Goal: Information Seeking & Learning: Learn about a topic

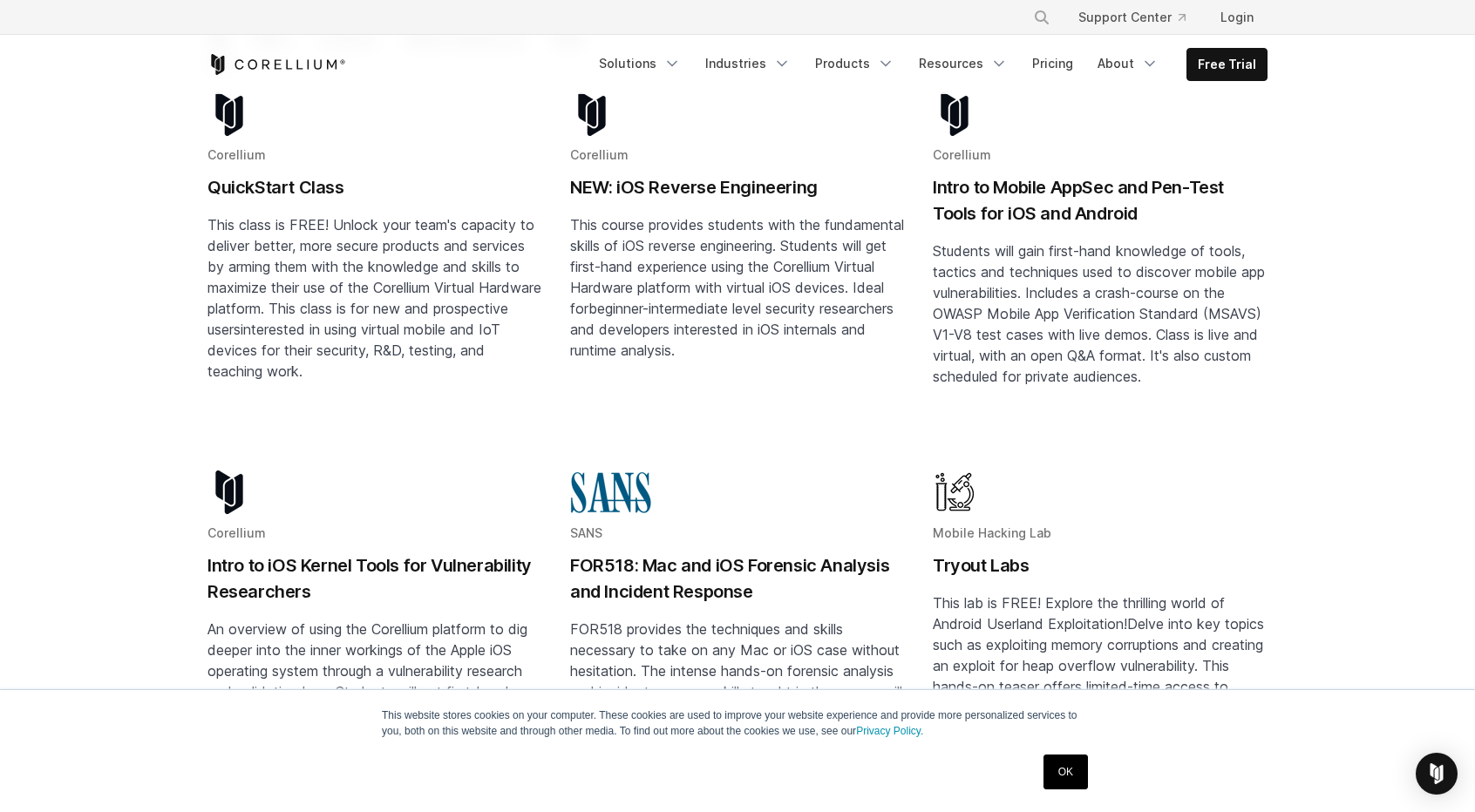
scroll to position [251, 0]
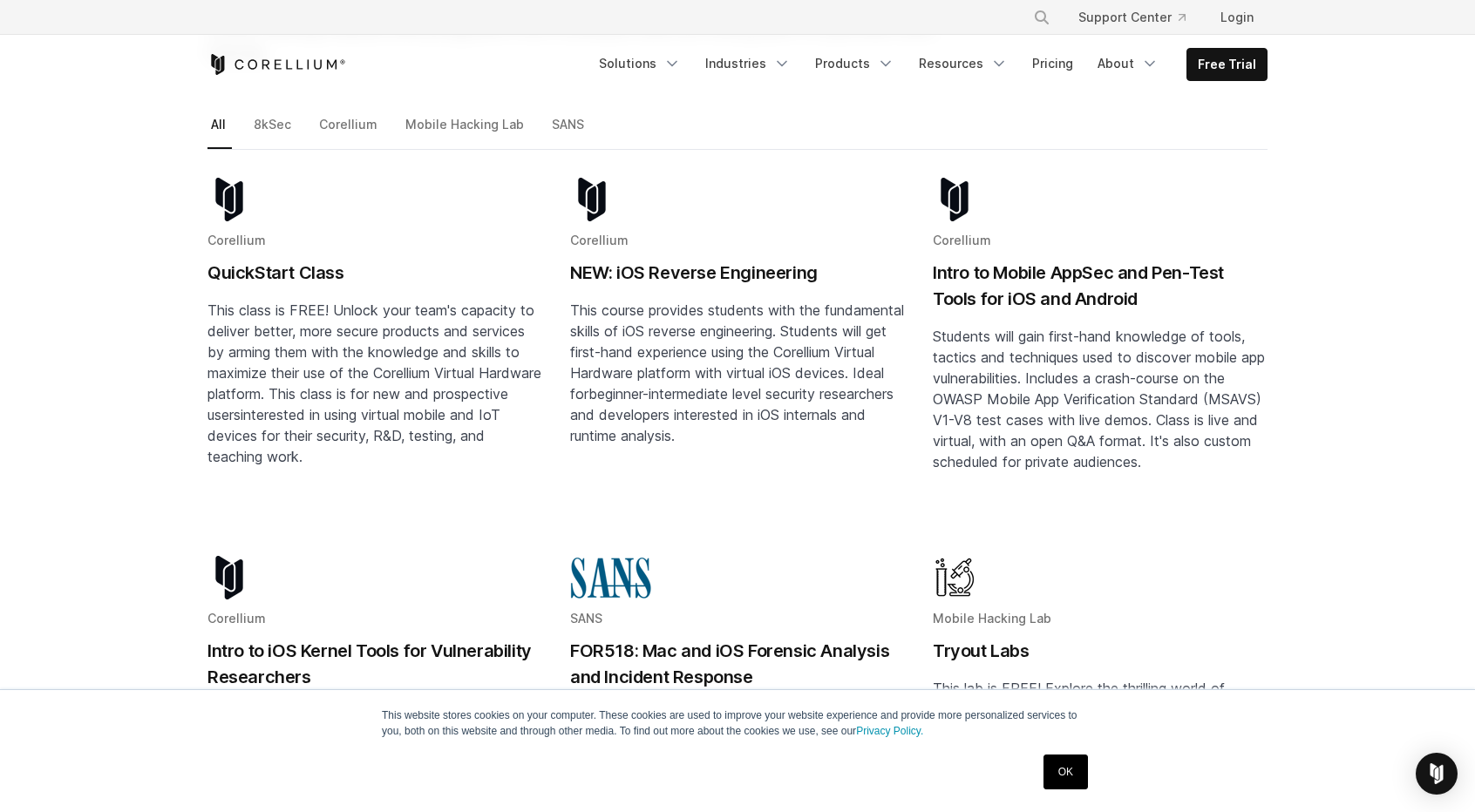
click at [1033, 261] on h2 "Intro to Mobile AppSec and Pen-Test Tools for iOS and Android" at bounding box center [1100, 286] width 335 height 53
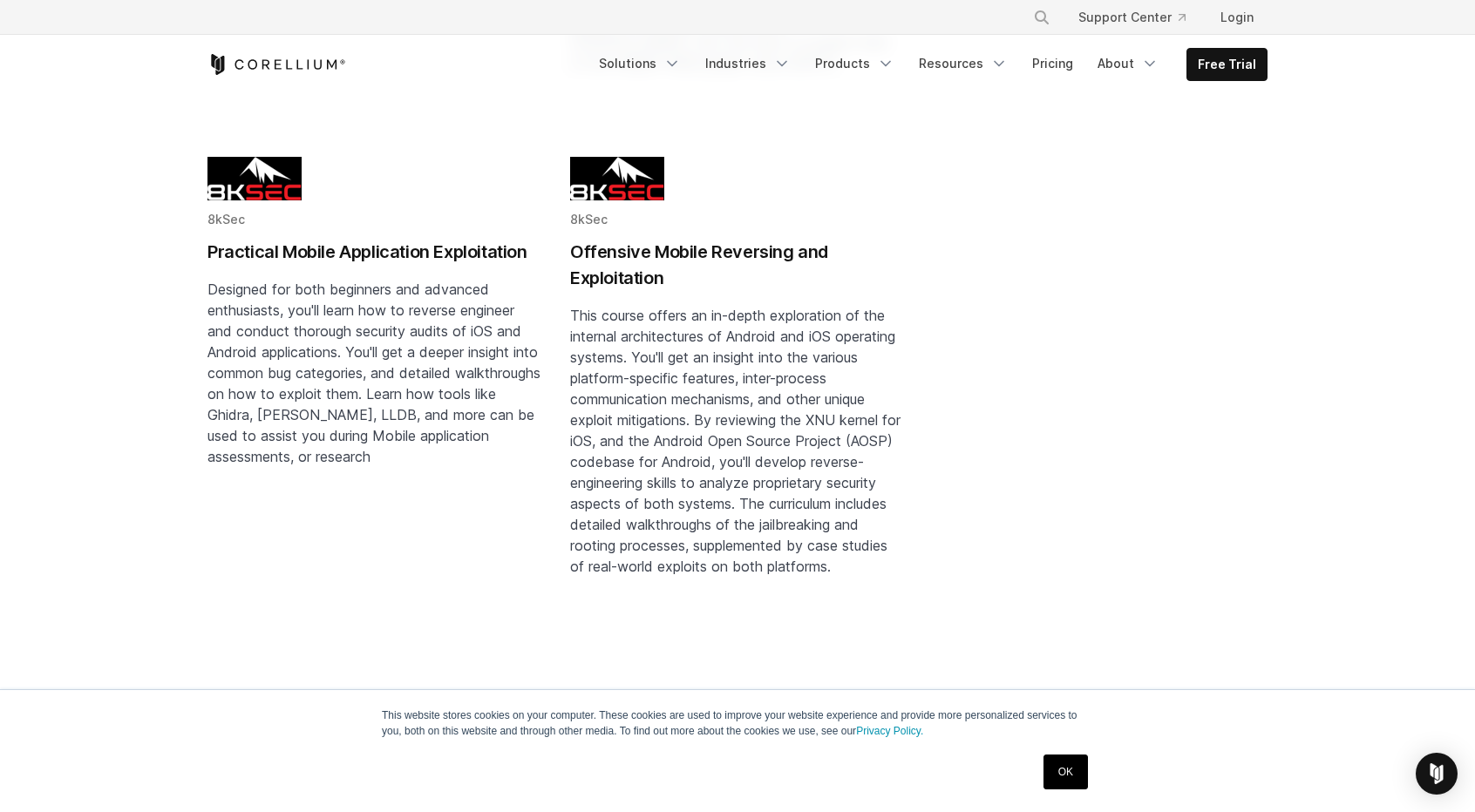
scroll to position [2137, 0]
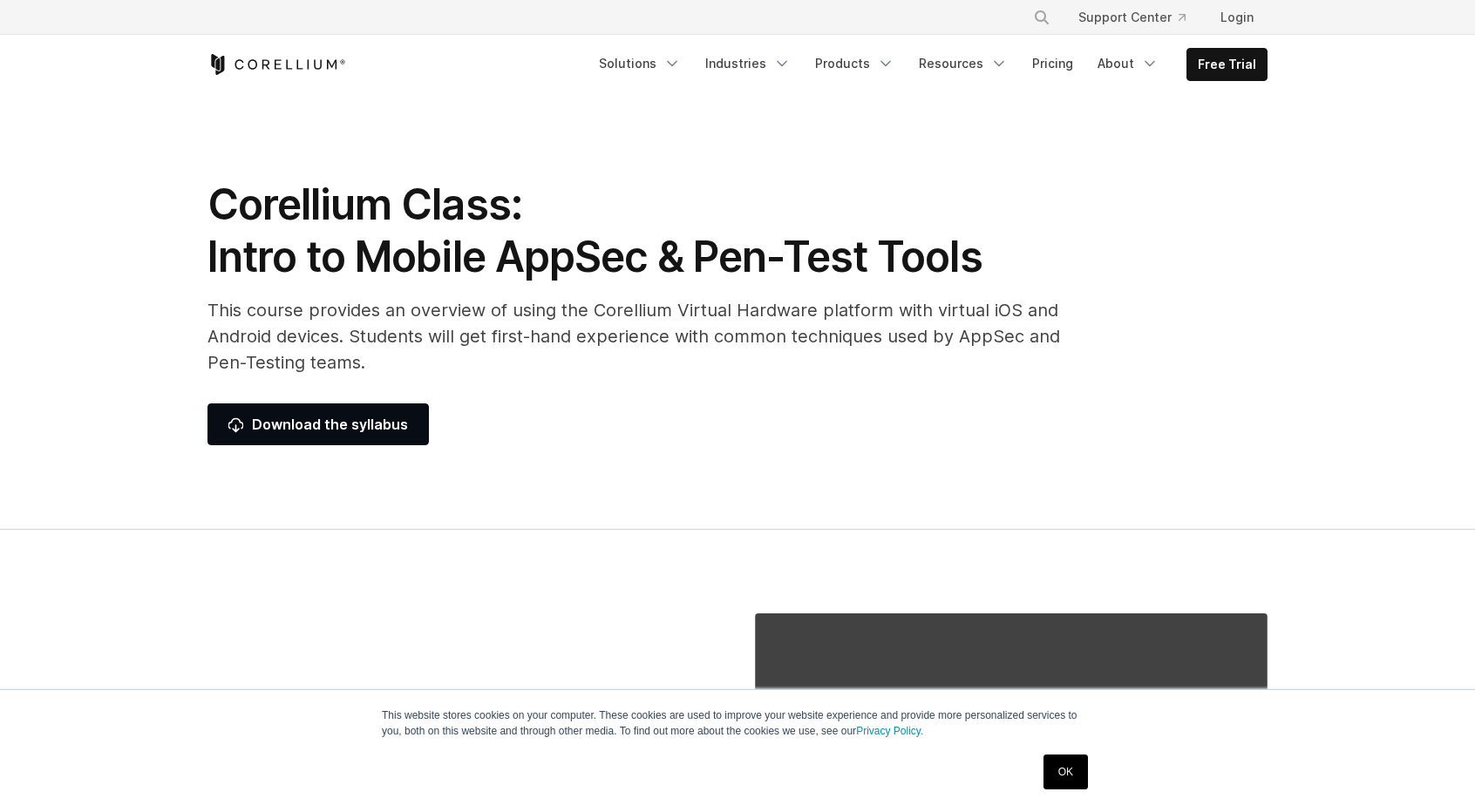
scroll to position [7, 0]
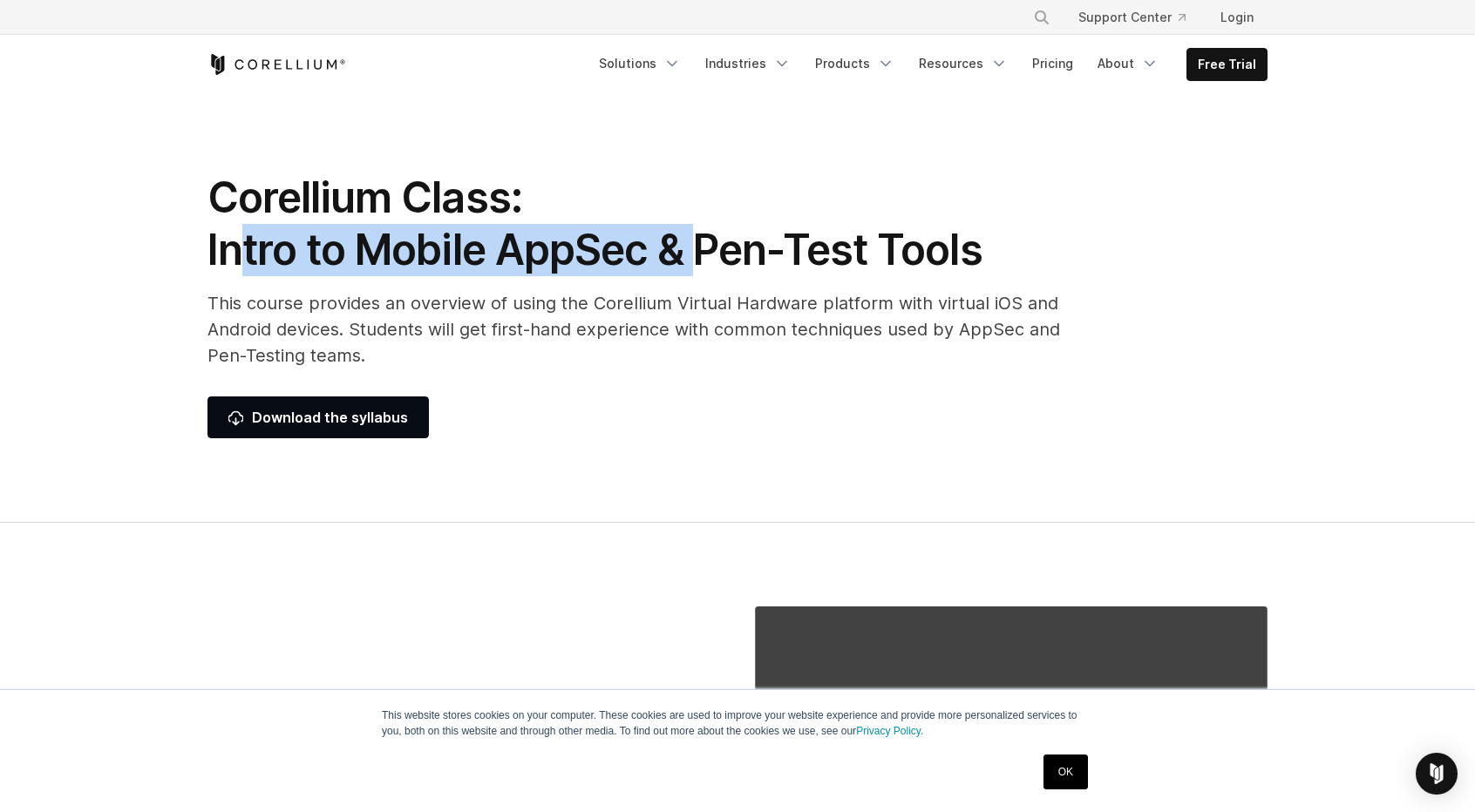
drag, startPoint x: 231, startPoint y: 240, endPoint x: 693, endPoint y: 233, distance: 462.1
click at [693, 233] on h1 "Corellium Class: Intro to Mobile AppSec & Pen-Test Tools" at bounding box center [643, 224] width 872 height 105
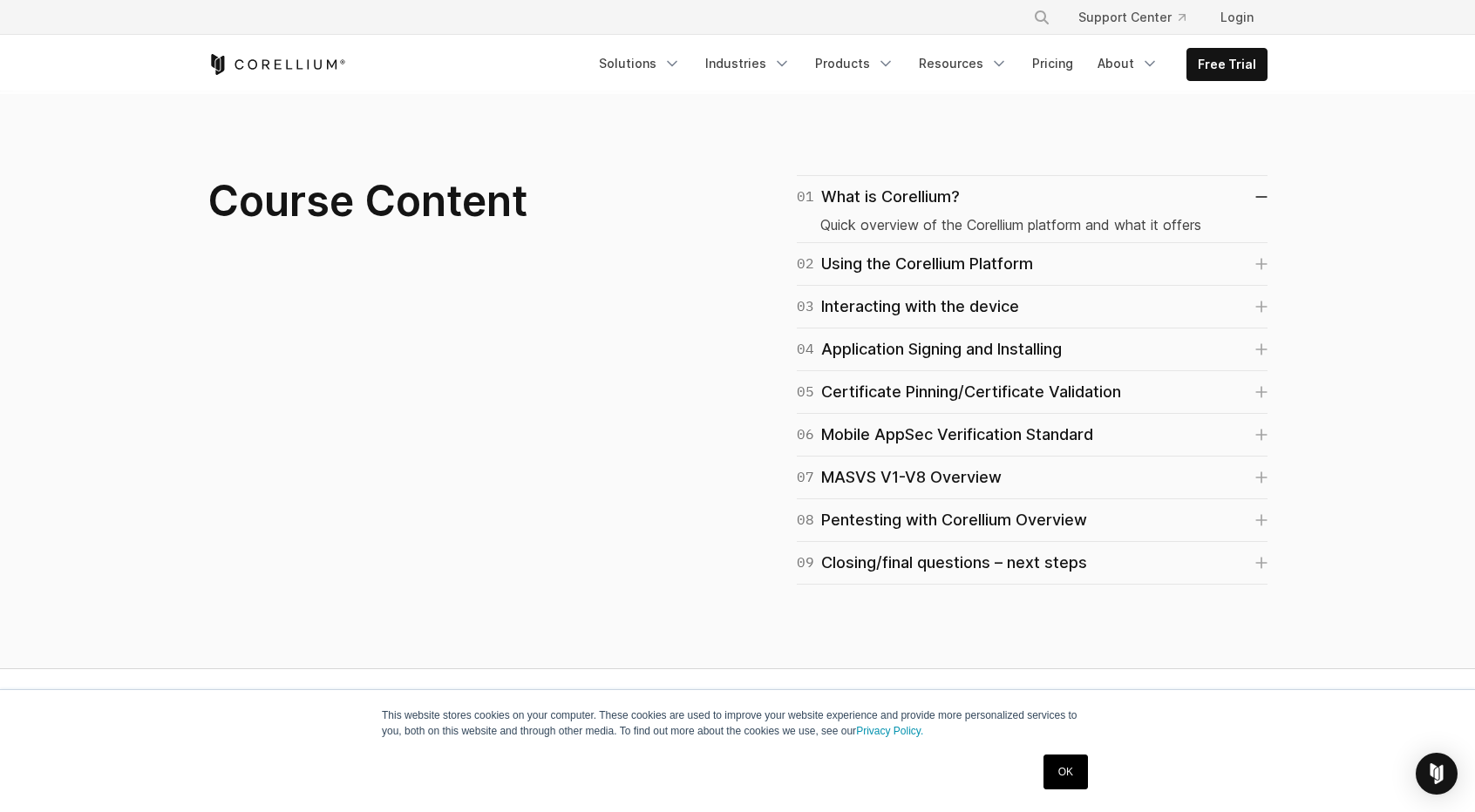
scroll to position [1098, 0]
click at [953, 464] on div "07 MASVS V1-V8 Overview" at bounding box center [899, 476] width 205 height 24
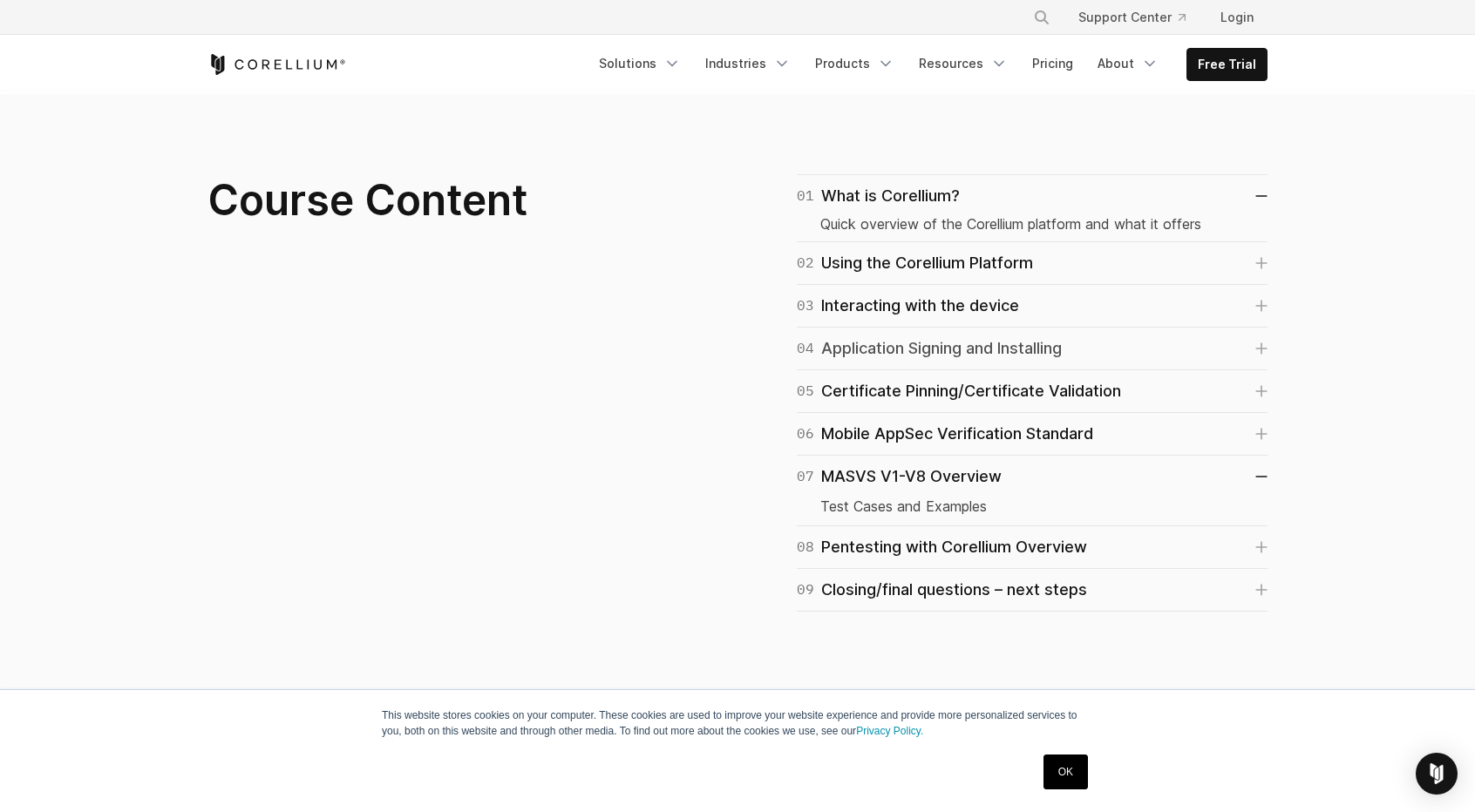
click at [911, 342] on div "04 Application Signing and Installing" at bounding box center [929, 349] width 265 height 24
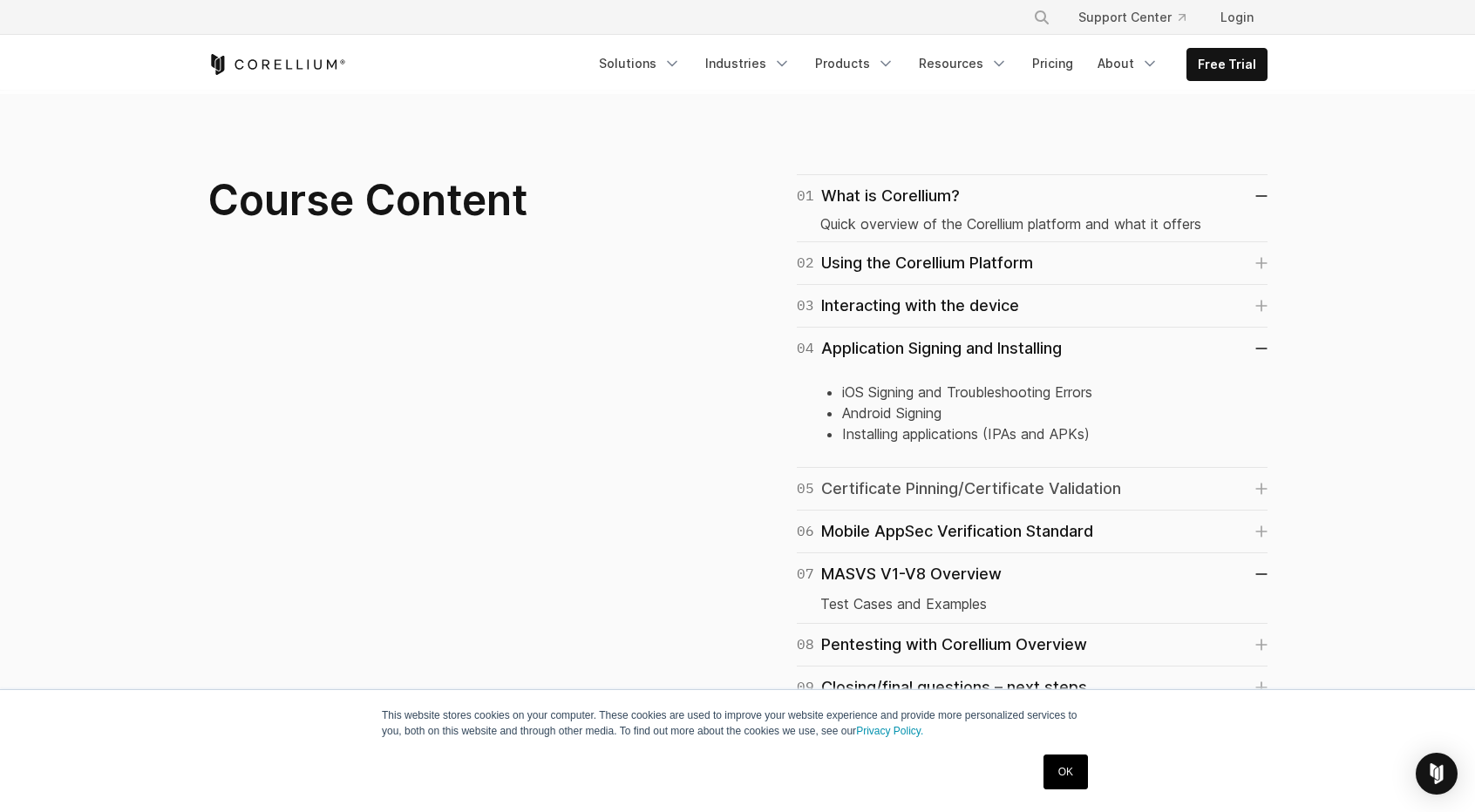
click at [936, 481] on div "05 Certificate Pinning/Certificate Validation" at bounding box center [959, 488] width 324 height 24
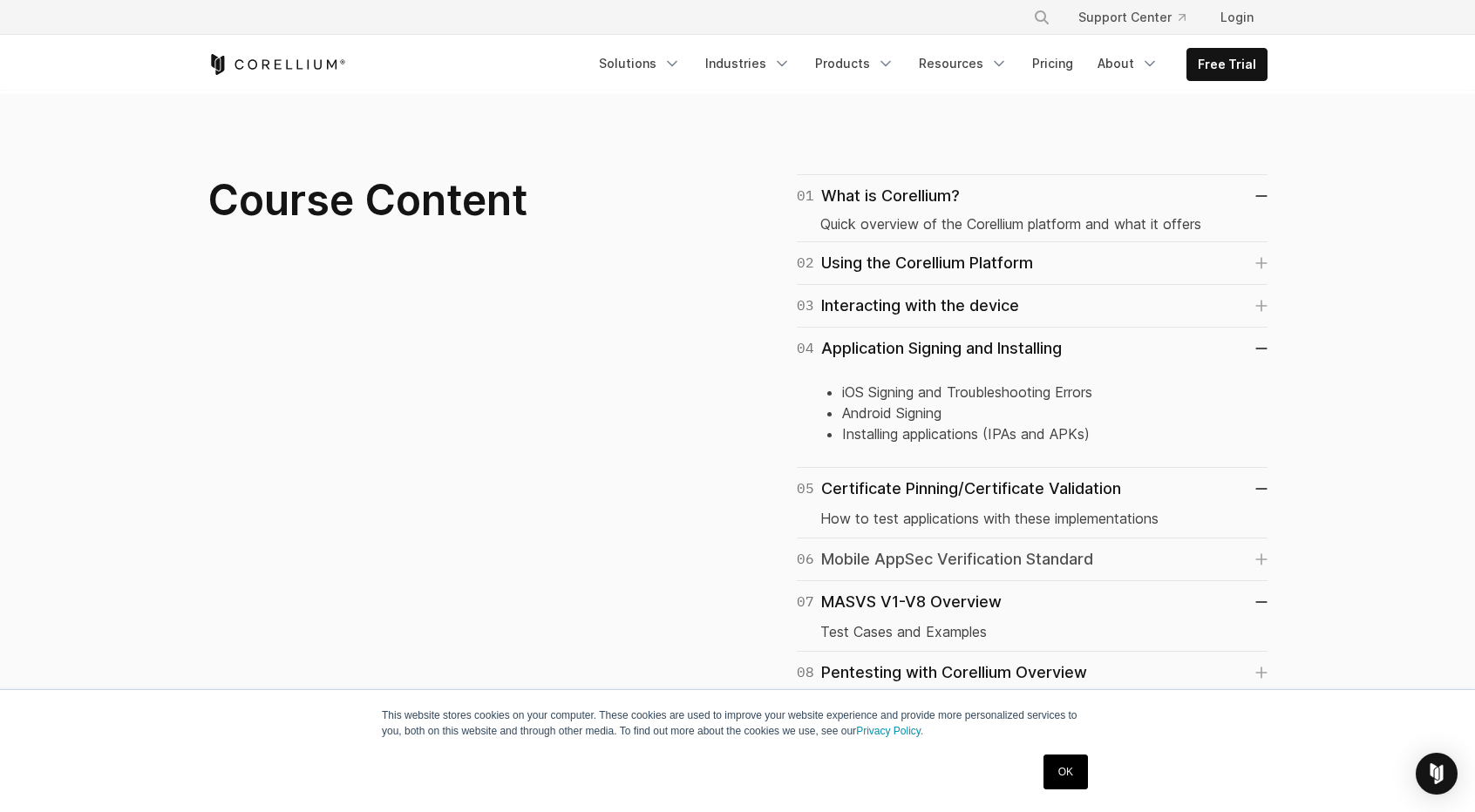
click at [937, 553] on div "06 Mobile AppSec Verification Standard" at bounding box center [945, 560] width 296 height 24
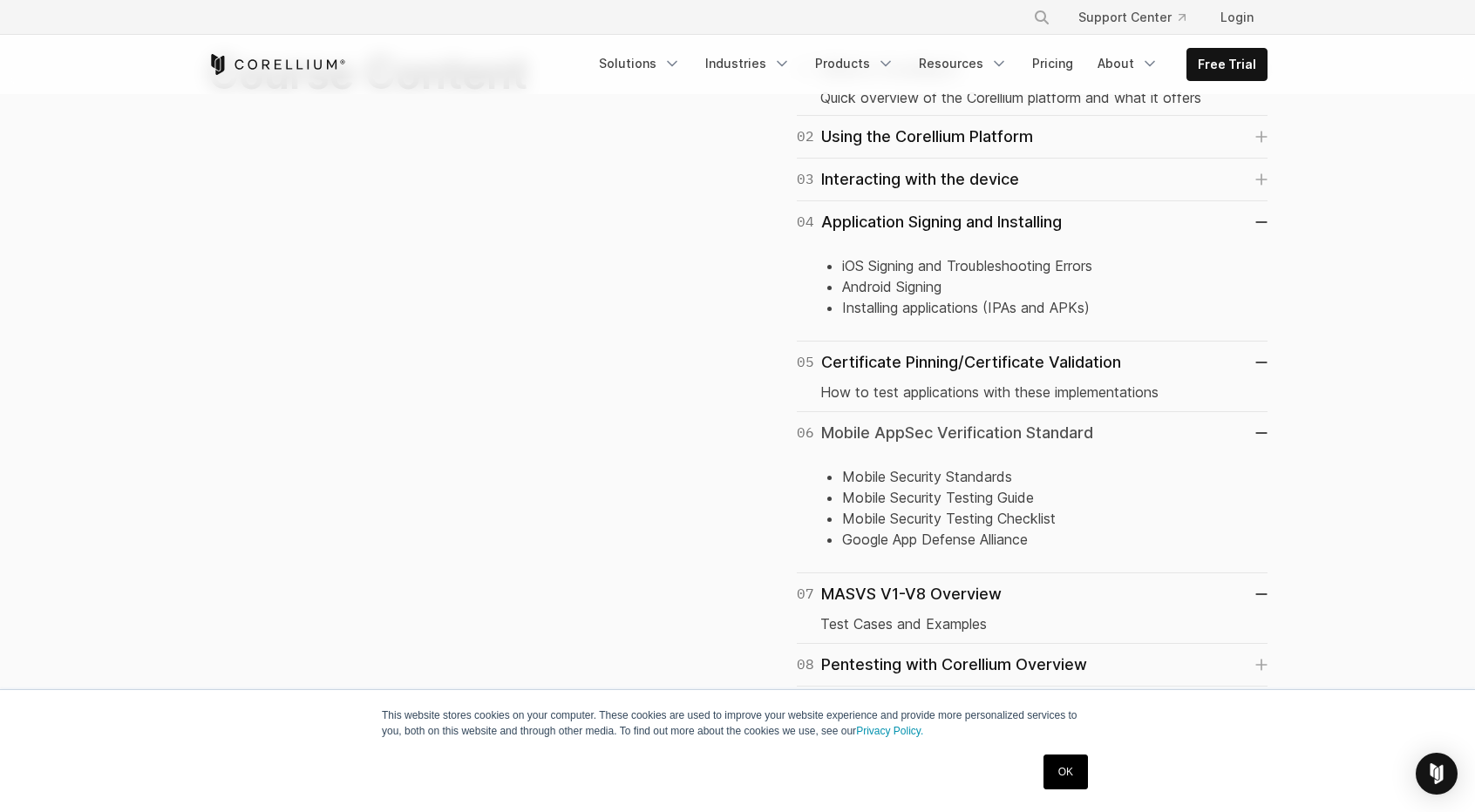
scroll to position [1228, 0]
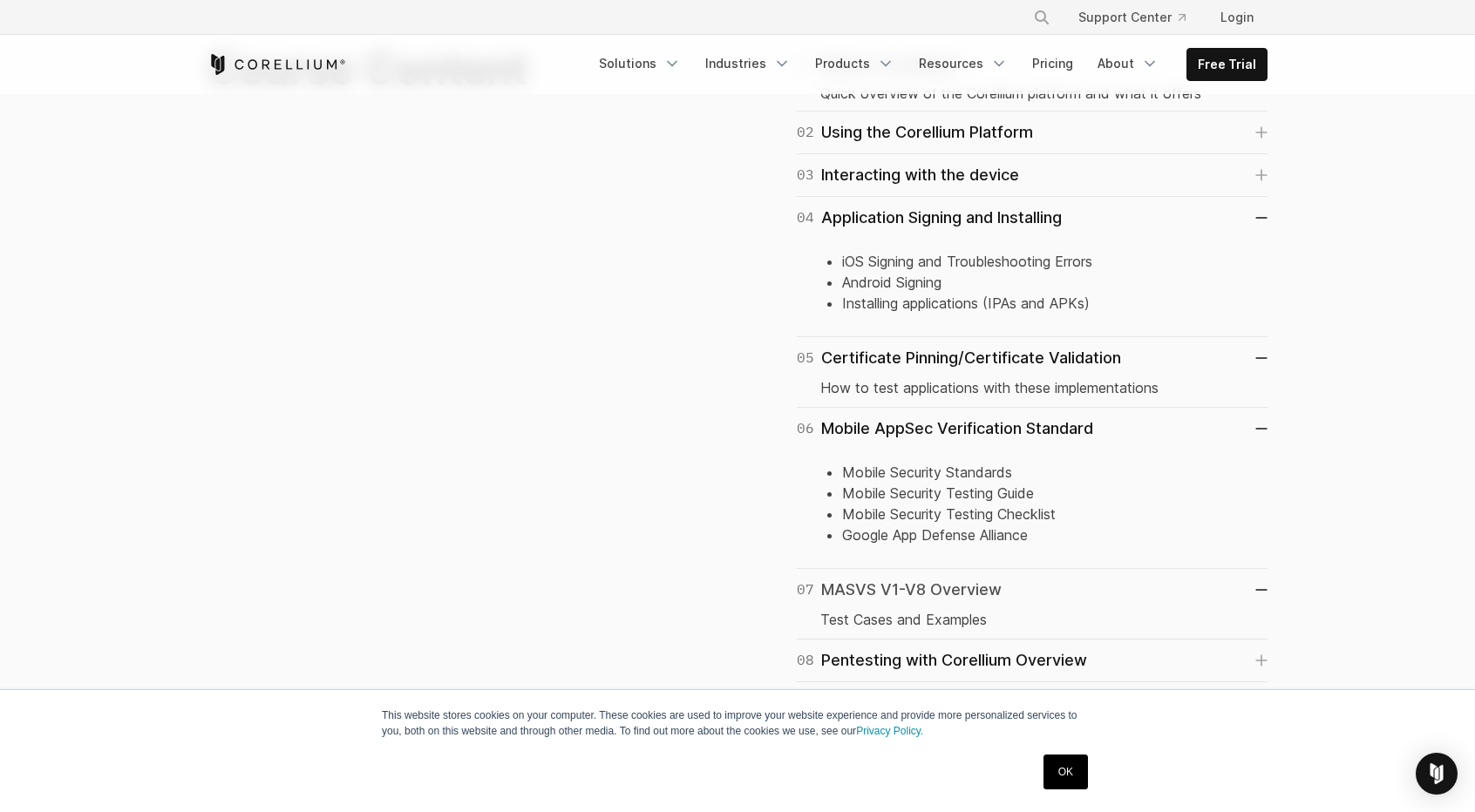
click at [936, 584] on div "07 MASVS V1-V8 Overview" at bounding box center [899, 590] width 205 height 24
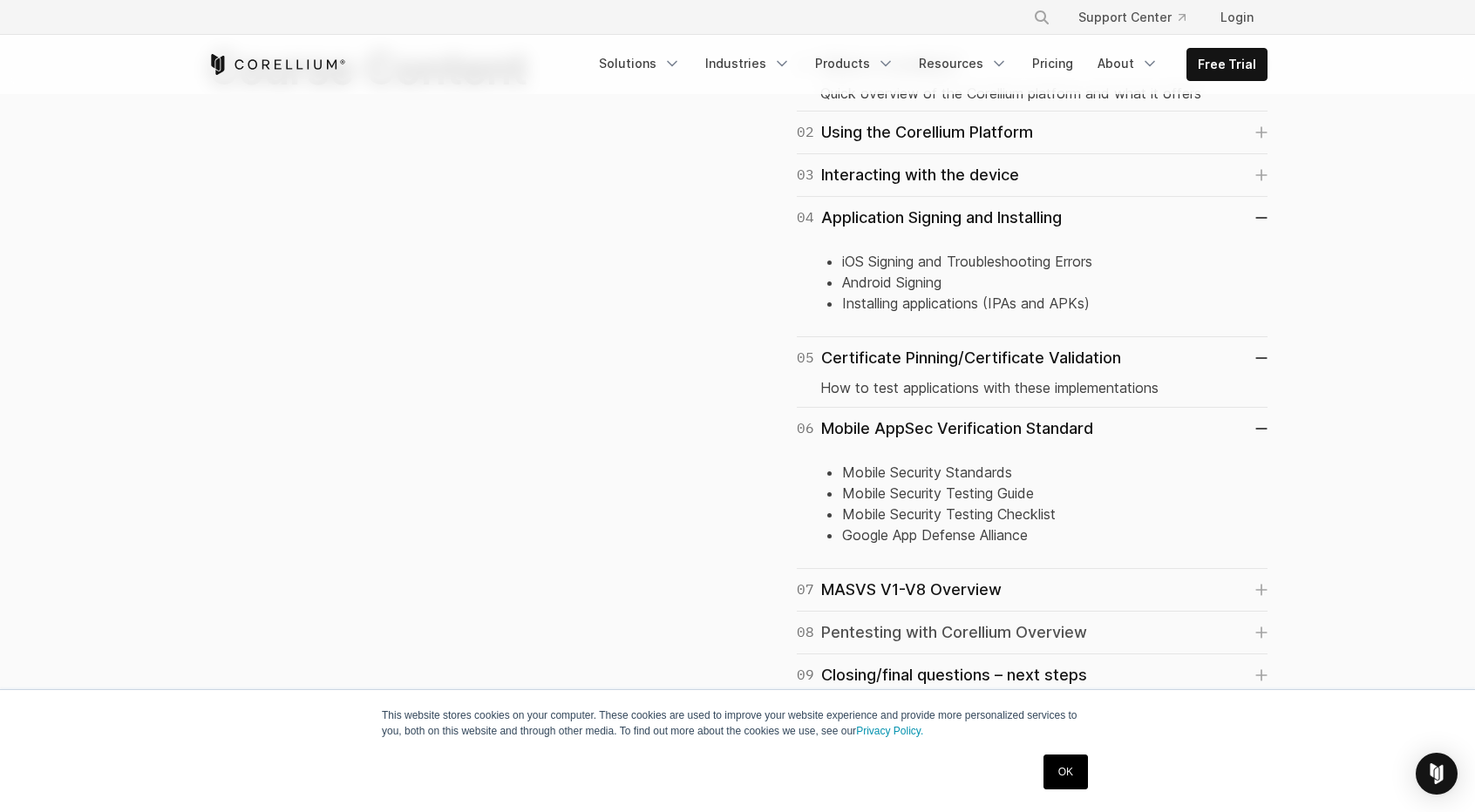
click at [915, 633] on div "08 Pentesting with Corellium Overview" at bounding box center [942, 633] width 291 height 24
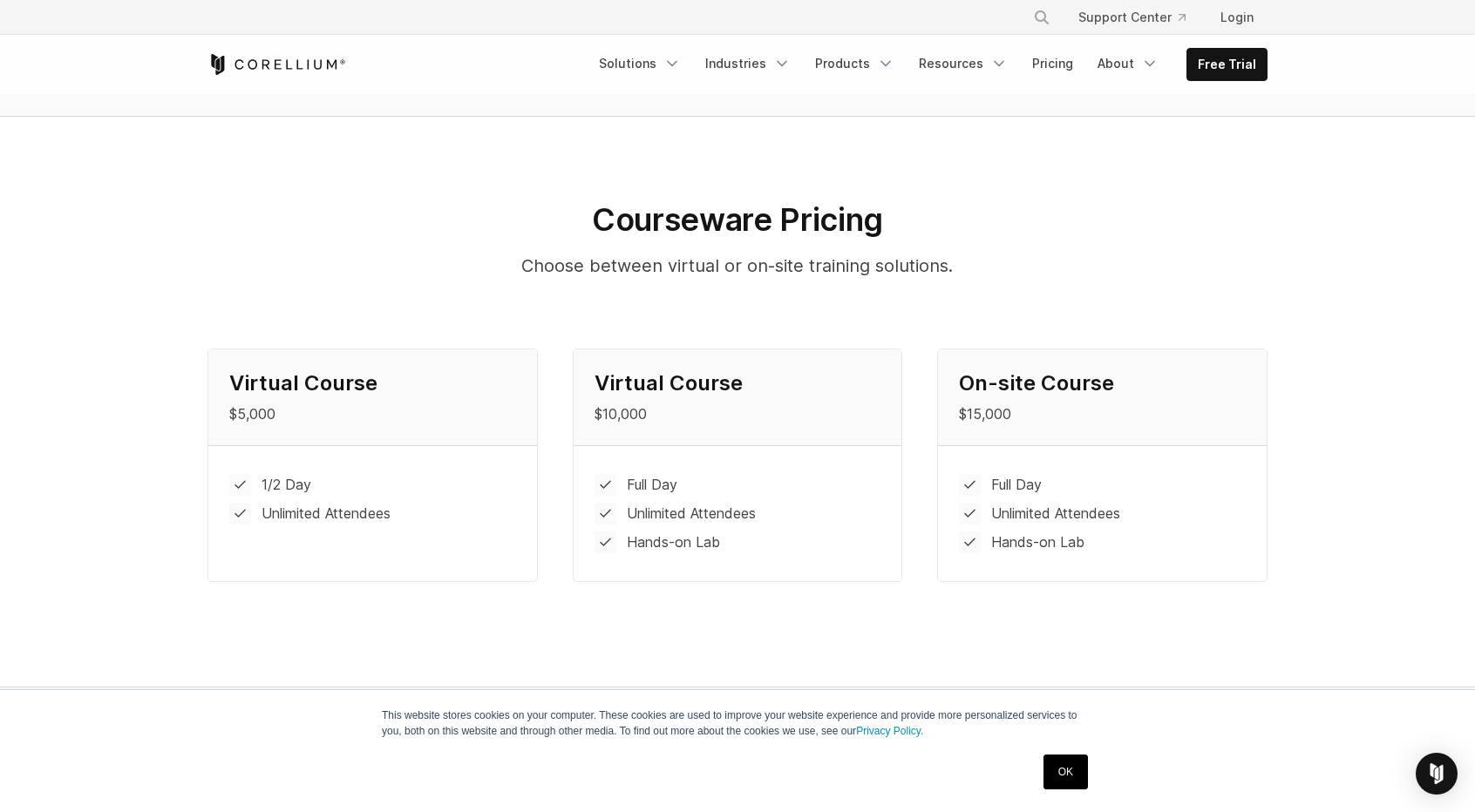
scroll to position [1923, 0]
drag, startPoint x: 284, startPoint y: 419, endPoint x: 215, endPoint y: 411, distance: 69.5
click at [215, 411] on div "Virtual Course $5,000" at bounding box center [372, 396] width 328 height 96
click at [639, 412] on p "$10,000" at bounding box center [738, 412] width 287 height 21
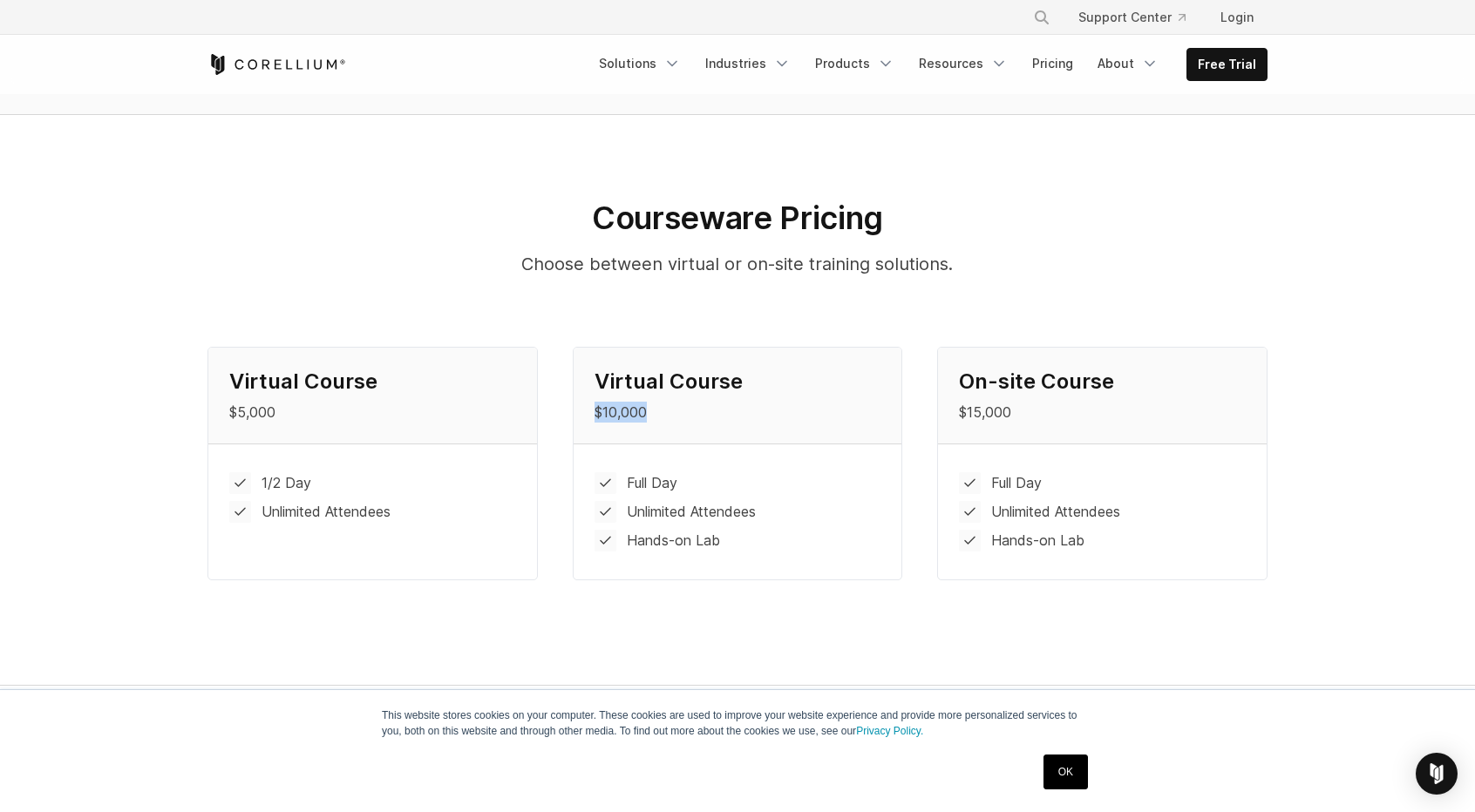
click at [639, 412] on p "$10,000" at bounding box center [738, 412] width 287 height 21
click at [1027, 409] on p "$15,000" at bounding box center [1102, 412] width 287 height 21
click at [1009, 474] on li "Full Day" at bounding box center [1102, 484] width 287 height 22
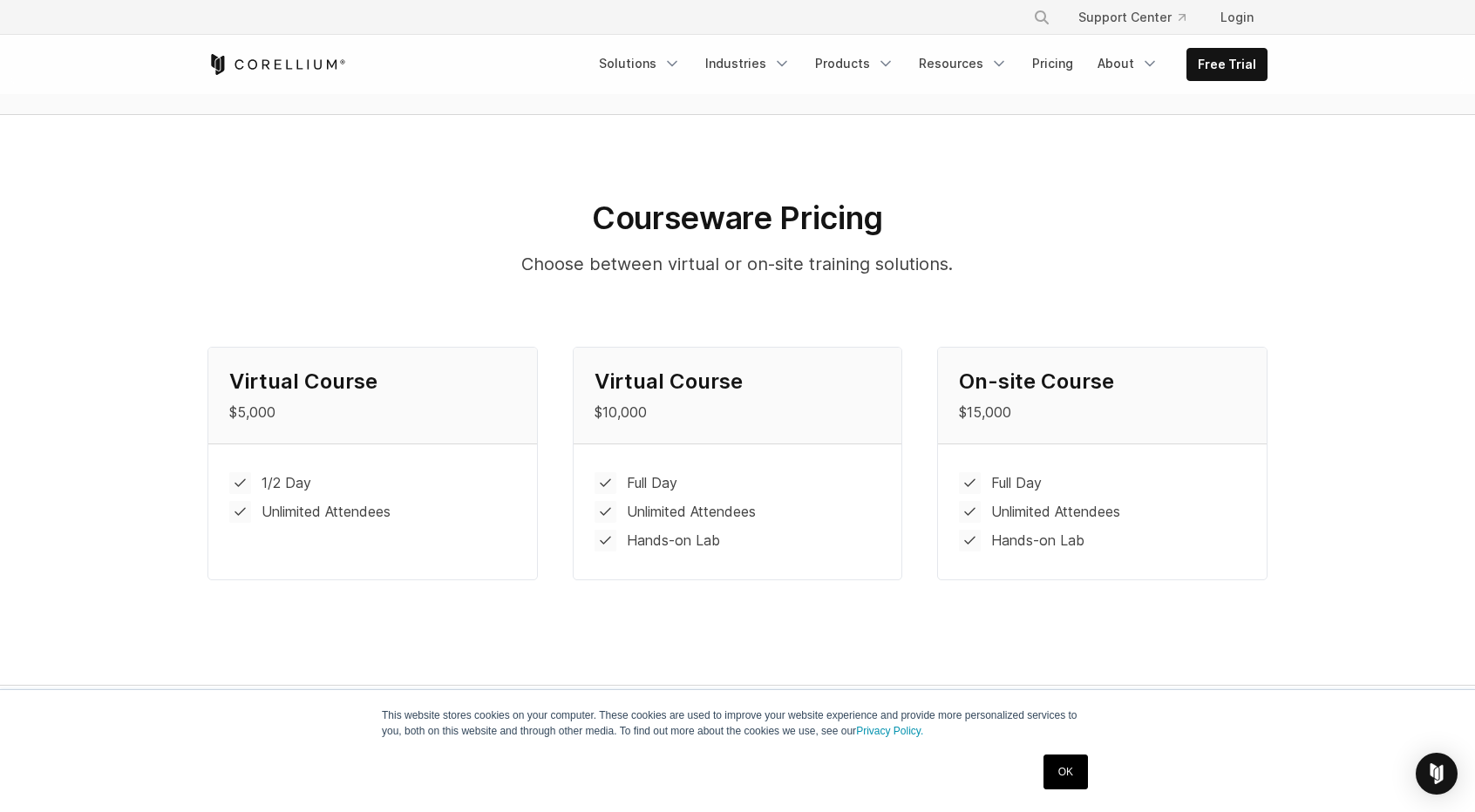
click at [1009, 393] on div "On-site Course $15,000" at bounding box center [1102, 396] width 328 height 96
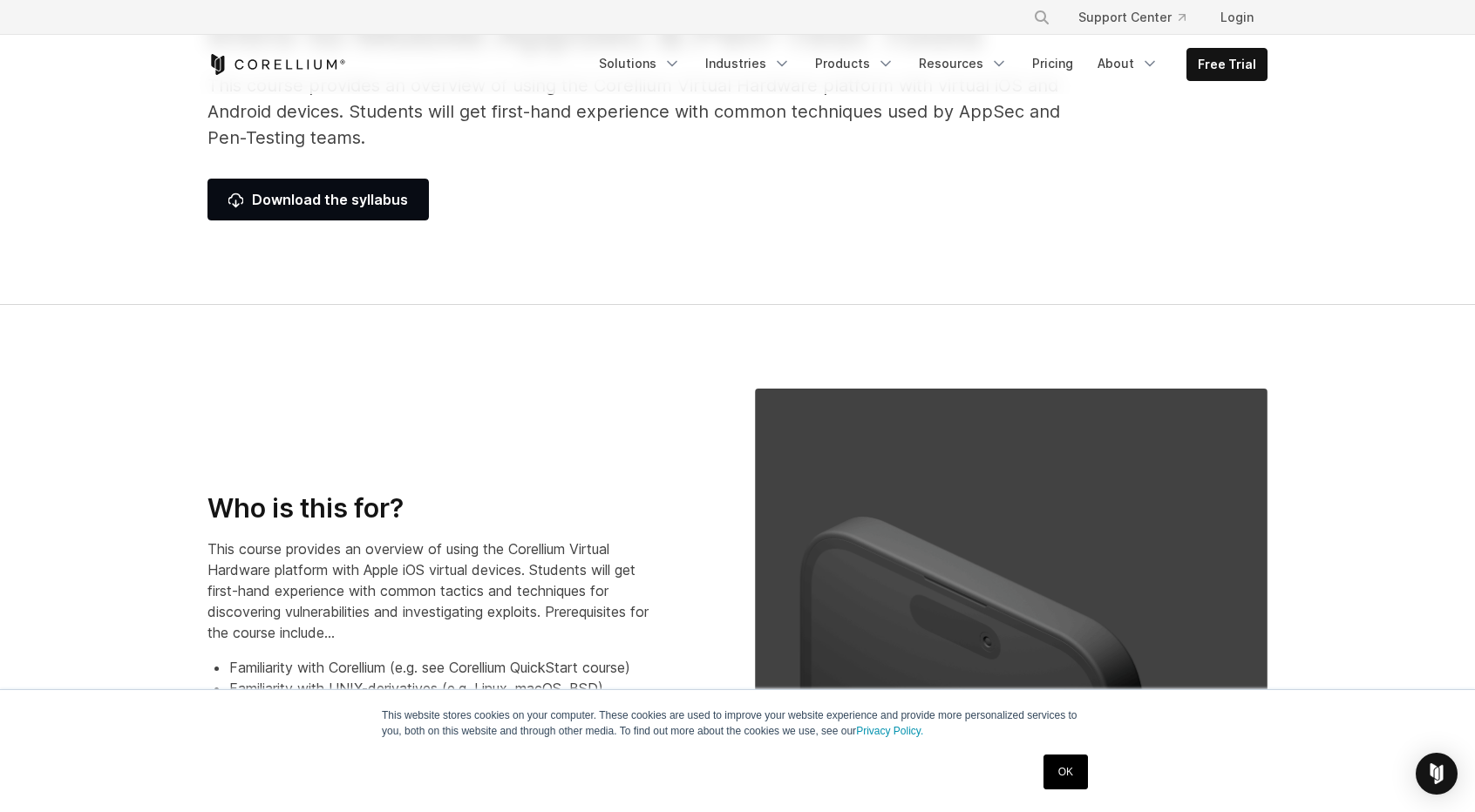
scroll to position [0, 0]
